Goal: Transaction & Acquisition: Purchase product/service

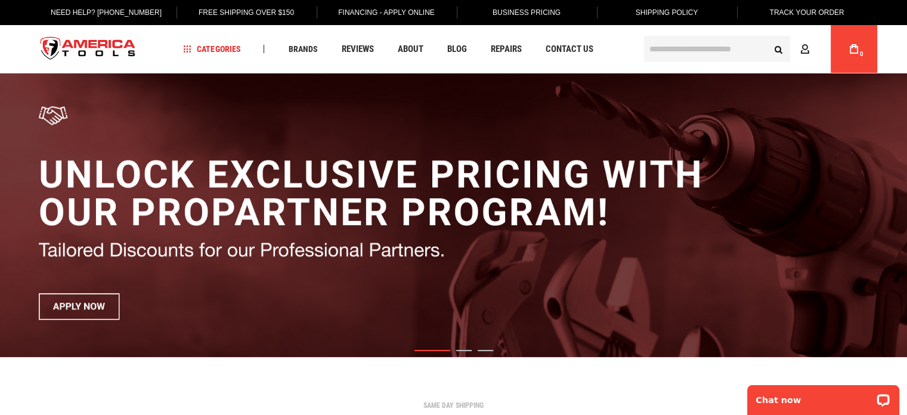
click at [699, 49] on input "text" at bounding box center [717, 49] width 146 height 26
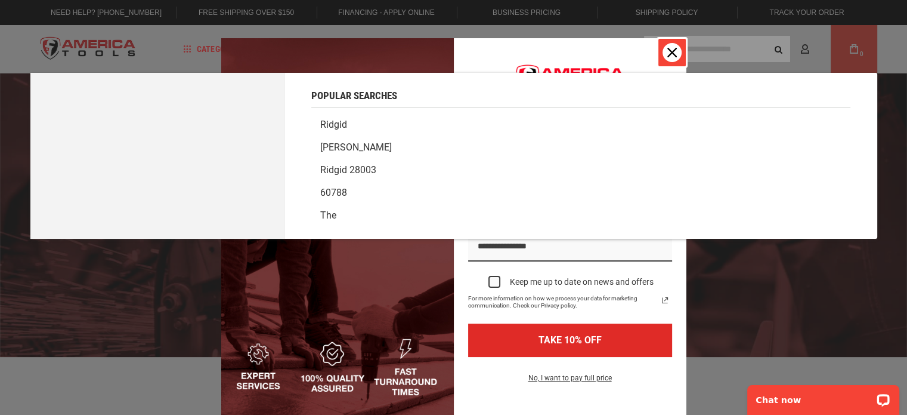
click at [668, 50] on icon "close icon" at bounding box center [672, 53] width 10 height 10
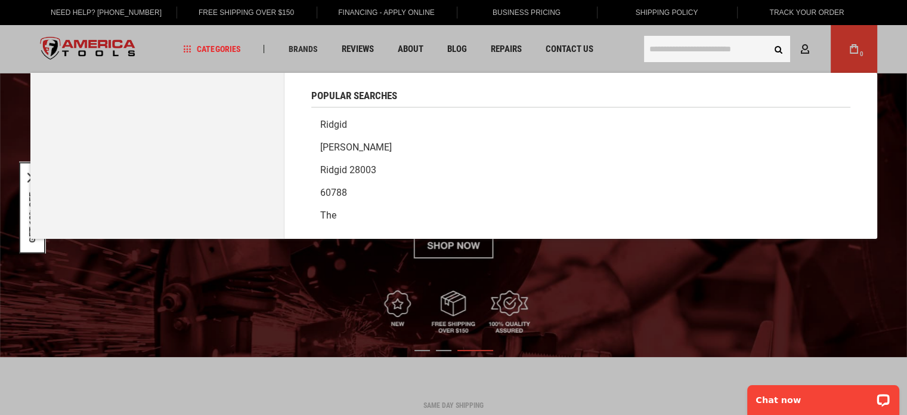
click at [678, 50] on input "text" at bounding box center [717, 49] width 146 height 26
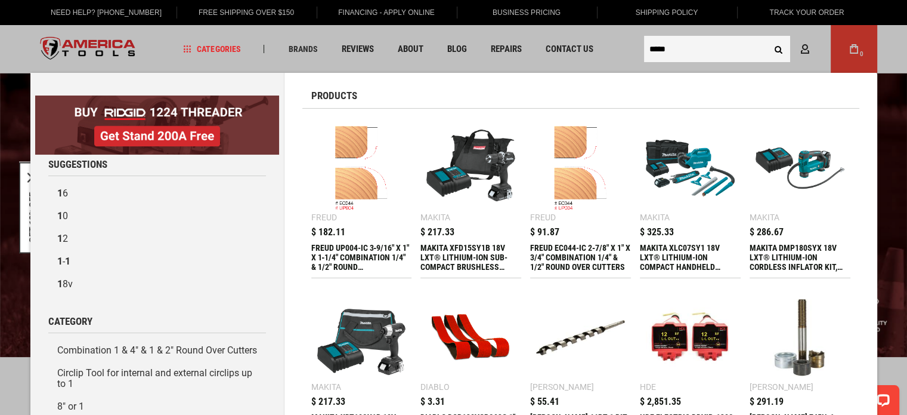
type input "*****"
click at [768, 38] on button "Search" at bounding box center [779, 49] width 23 height 23
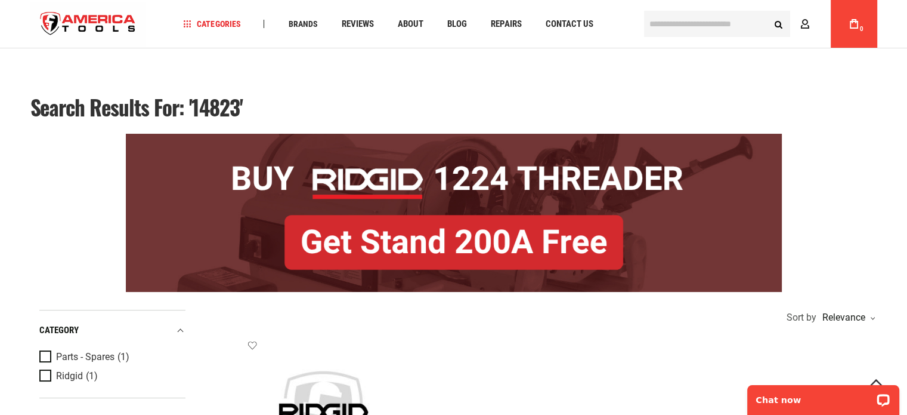
scroll to position [212, 0]
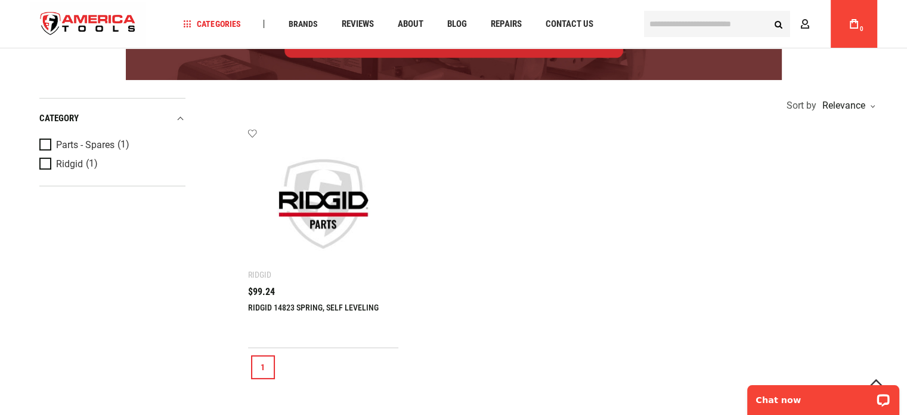
click at [310, 298] on div "RIDGID 14823 SPRING, SELF LEVELING $99.24" at bounding box center [323, 311] width 151 height 48
click at [286, 305] on link "RIDGID 14823 SPRING, SELF LEVELING" at bounding box center [313, 307] width 131 height 10
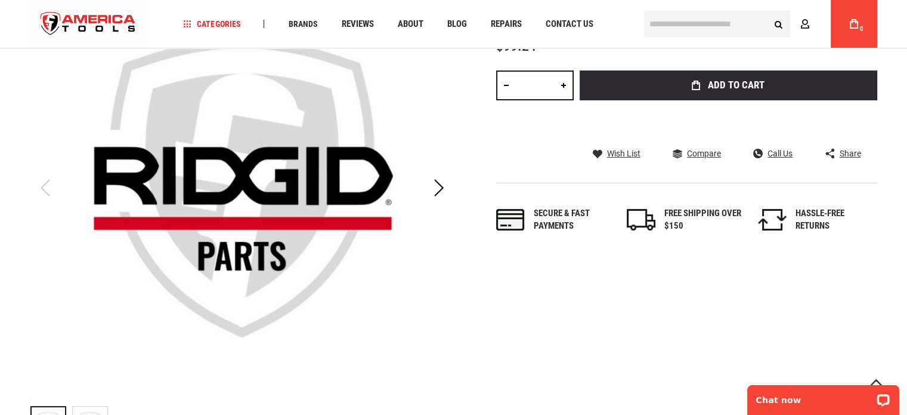
scroll to position [183, 0]
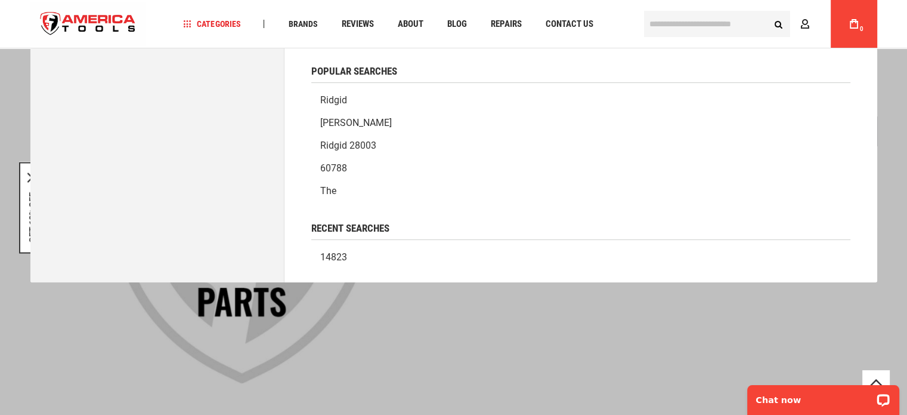
click at [666, 29] on input "text" at bounding box center [717, 24] width 146 height 26
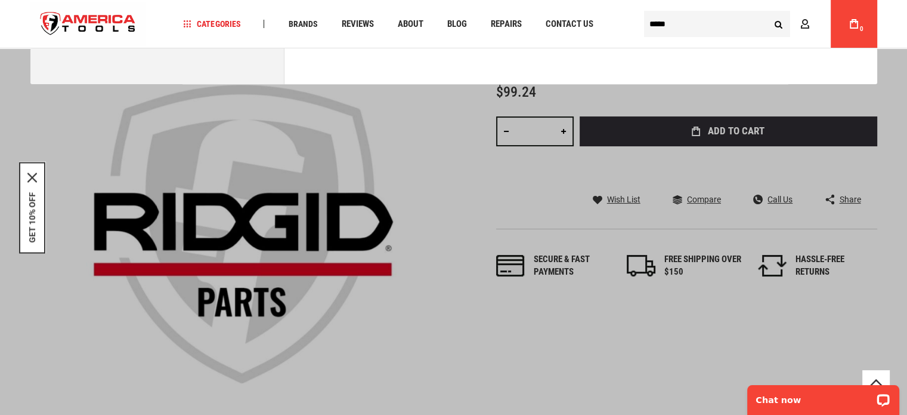
type input "*****"
click at [781, 21] on button "Search" at bounding box center [779, 24] width 23 height 23
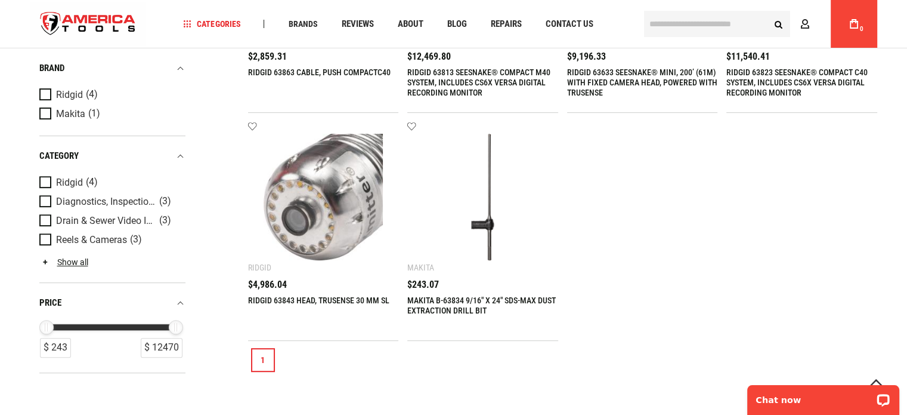
scroll to position [449, 0]
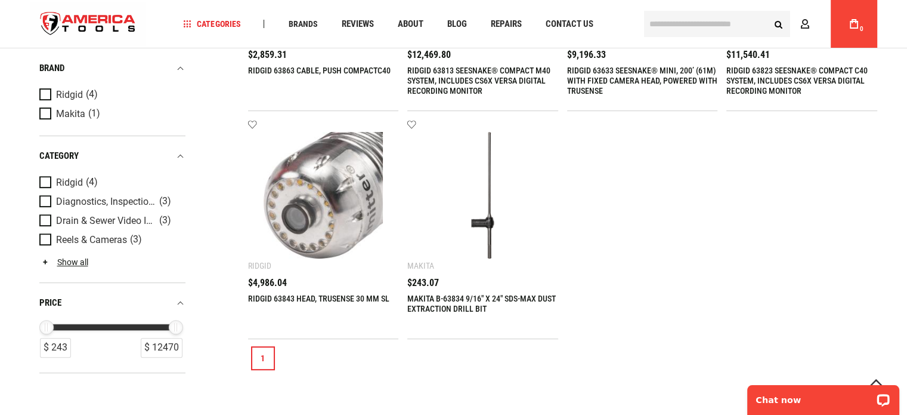
click at [356, 294] on link "RIDGID 63843 HEAD, TRUSENSE 30 MM SL" at bounding box center [318, 298] width 141 height 10
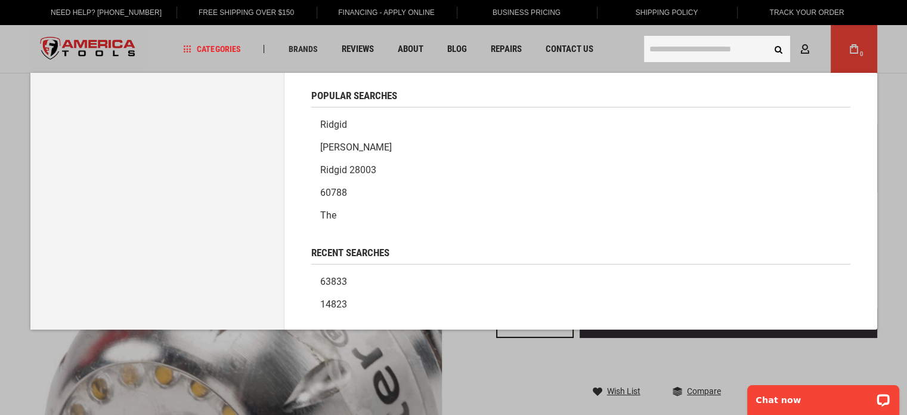
click at [716, 51] on input "text" at bounding box center [717, 49] width 146 height 26
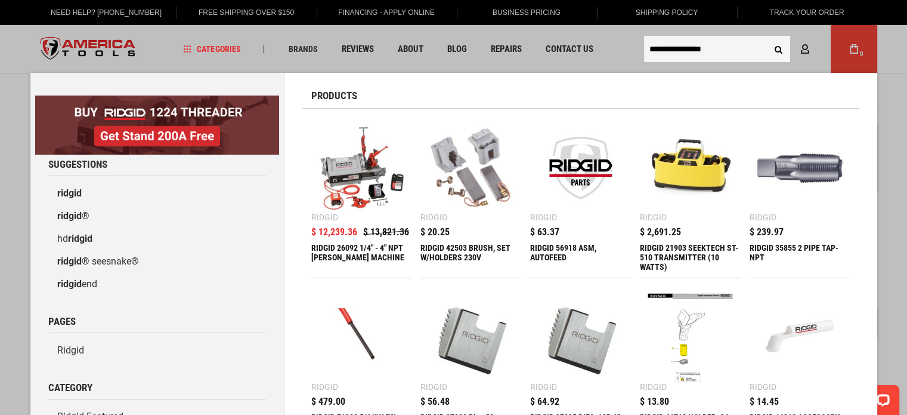
type input "**********"
click at [768, 38] on button "Search" at bounding box center [779, 49] width 23 height 23
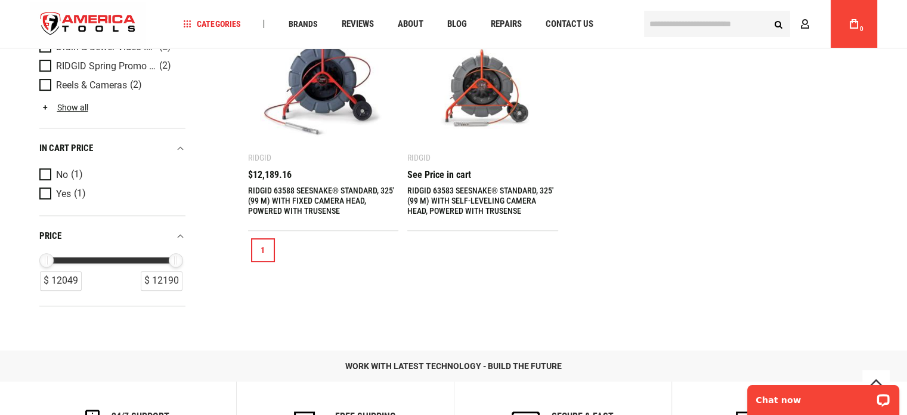
scroll to position [332, 0]
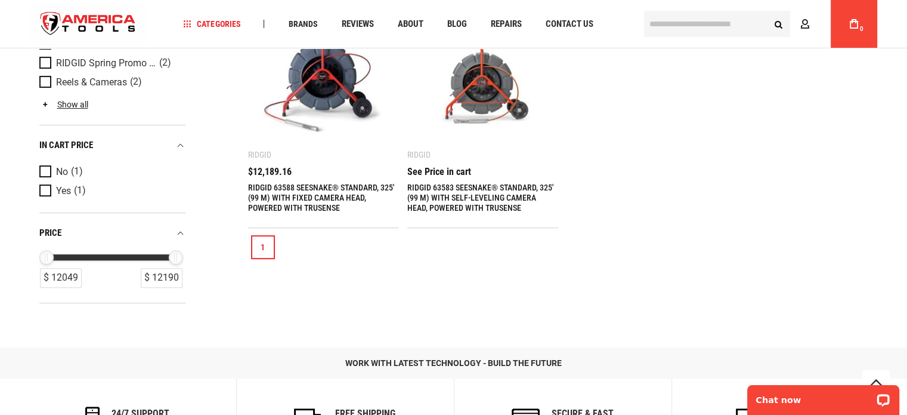
click at [483, 194] on link "RIDGID 63583 SEESNAKE® STANDARD, 325' (99 M) WITH SELF-LEVELING CAMERA HEAD, PO…" at bounding box center [480, 198] width 146 height 30
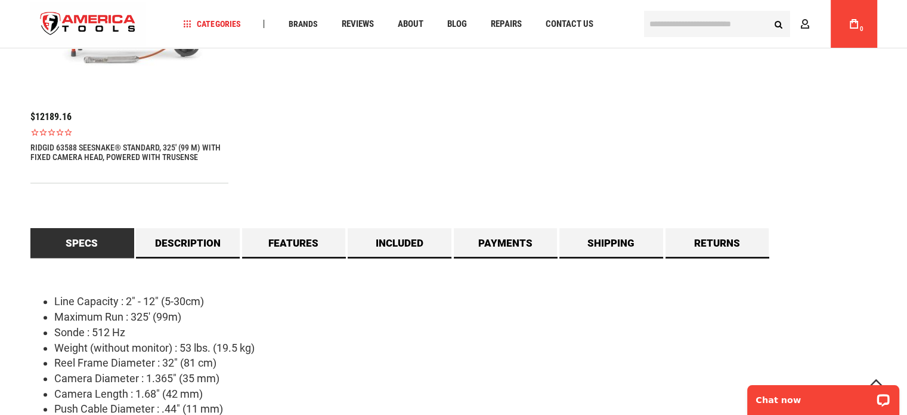
scroll to position [968, 0]
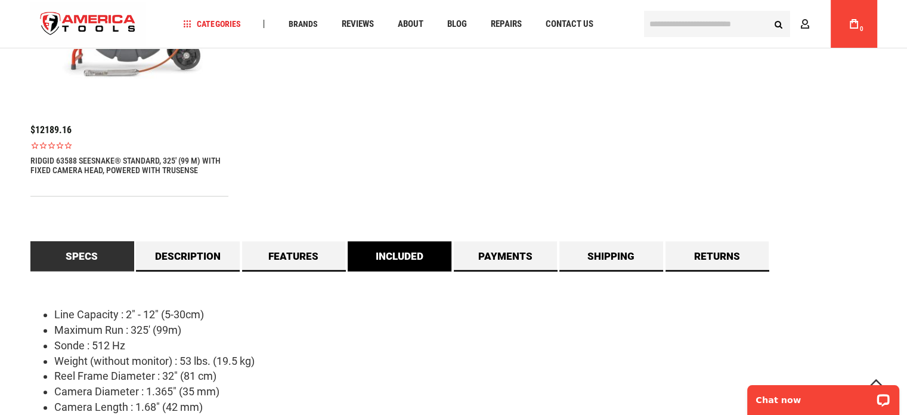
click at [417, 246] on link "Included" at bounding box center [400, 256] width 104 height 30
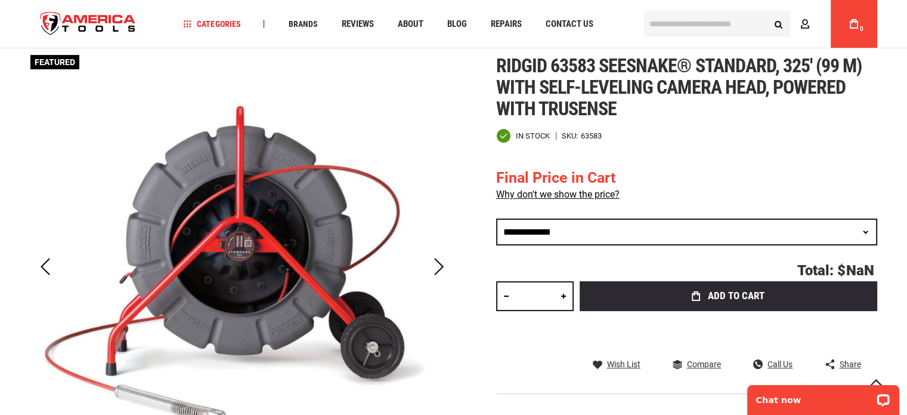
scroll to position [0, 0]
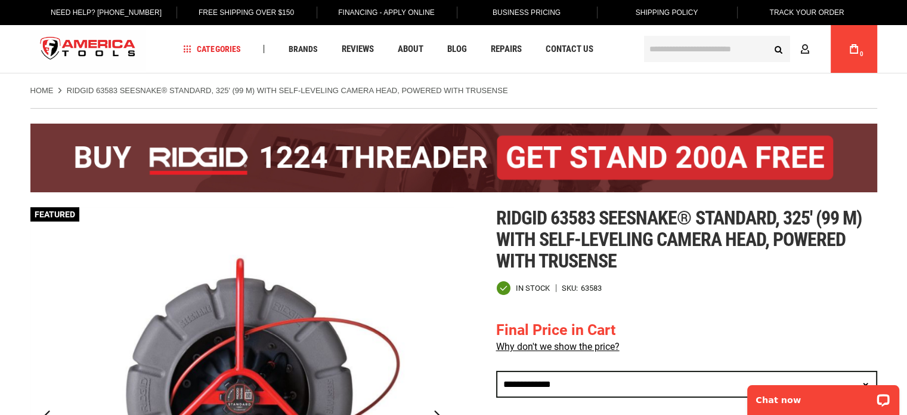
click at [737, 50] on input "text" at bounding box center [717, 49] width 146 height 26
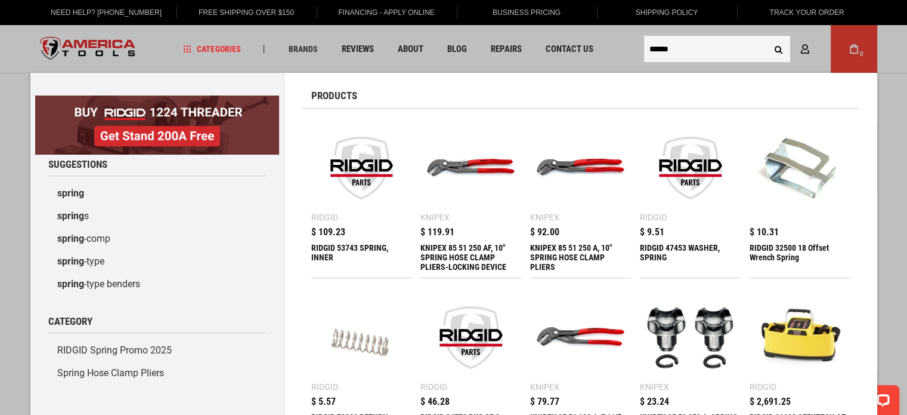
type input "******"
click at [780, 50] on button "Search" at bounding box center [779, 49] width 23 height 23
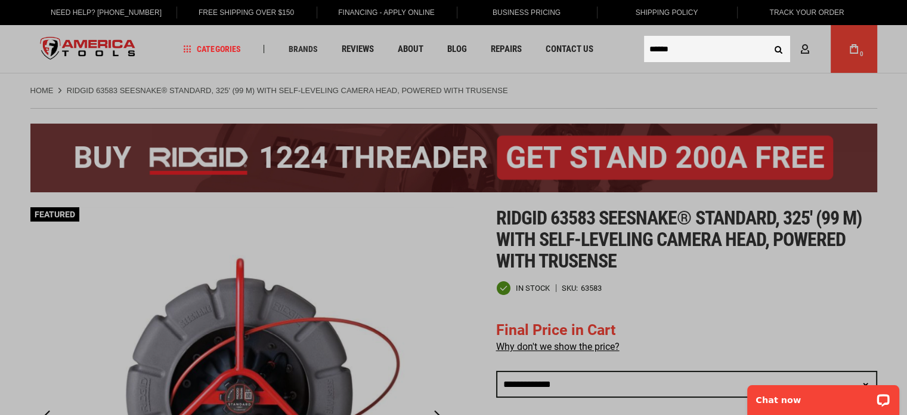
click at [780, 50] on button "Search" at bounding box center [779, 49] width 23 height 23
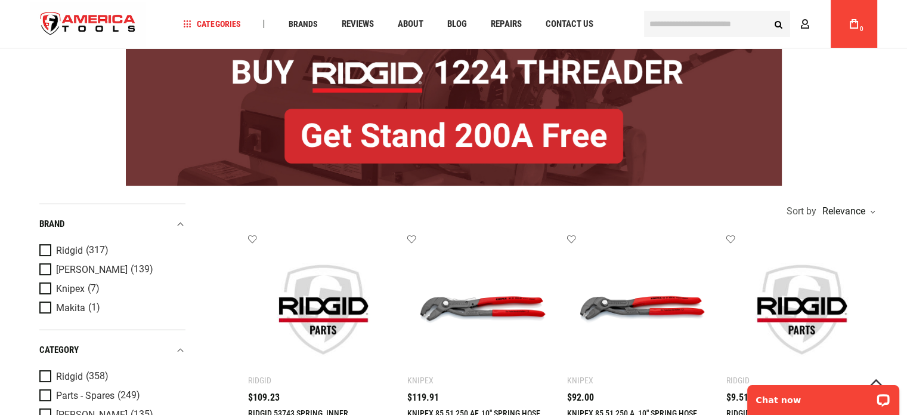
scroll to position [135, 0]
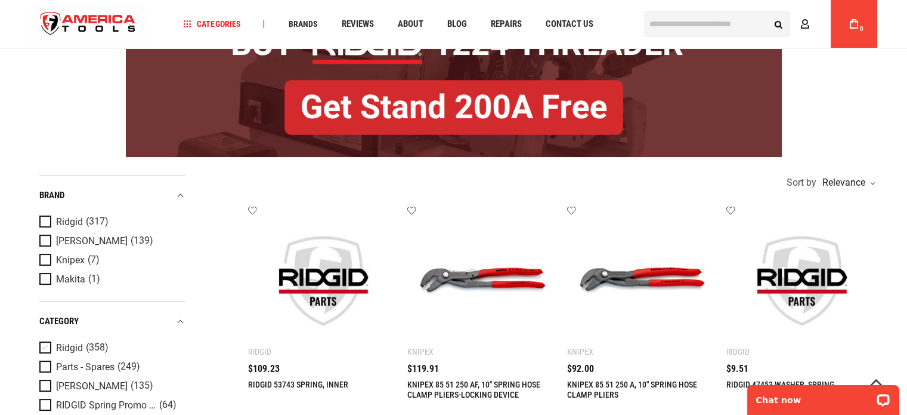
click at [48, 345] on span "Product Filters" at bounding box center [47, 347] width 17 height 13
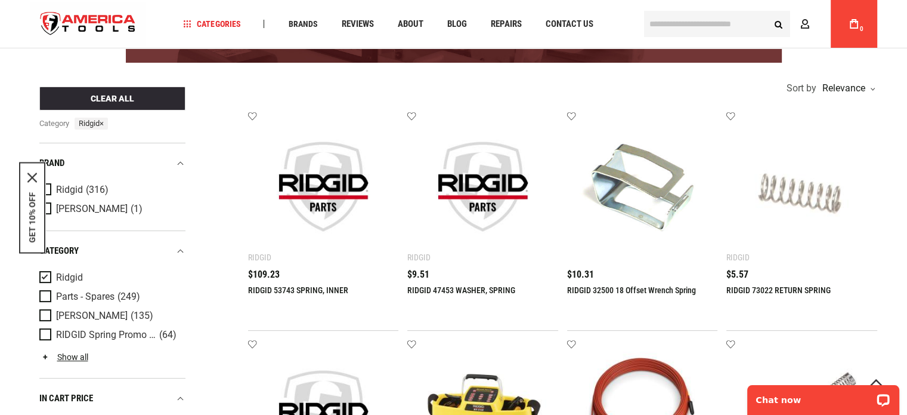
scroll to position [0, 0]
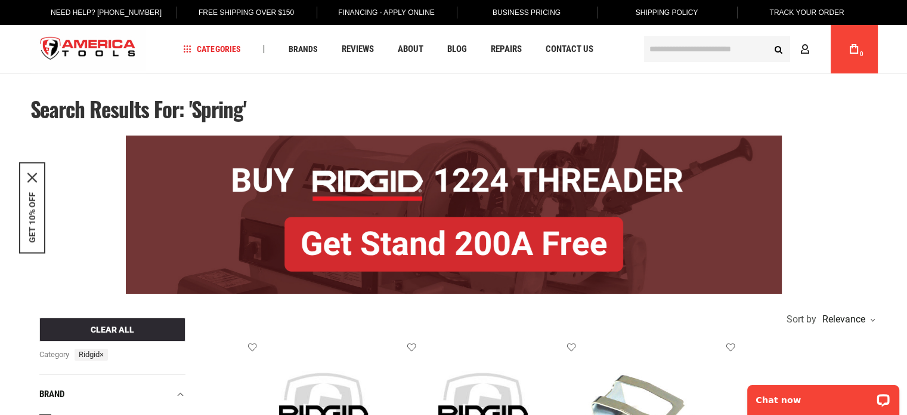
click at [111, 57] on img "store logo" at bounding box center [88, 49] width 116 height 45
